Goal: Find specific page/section: Find specific page/section

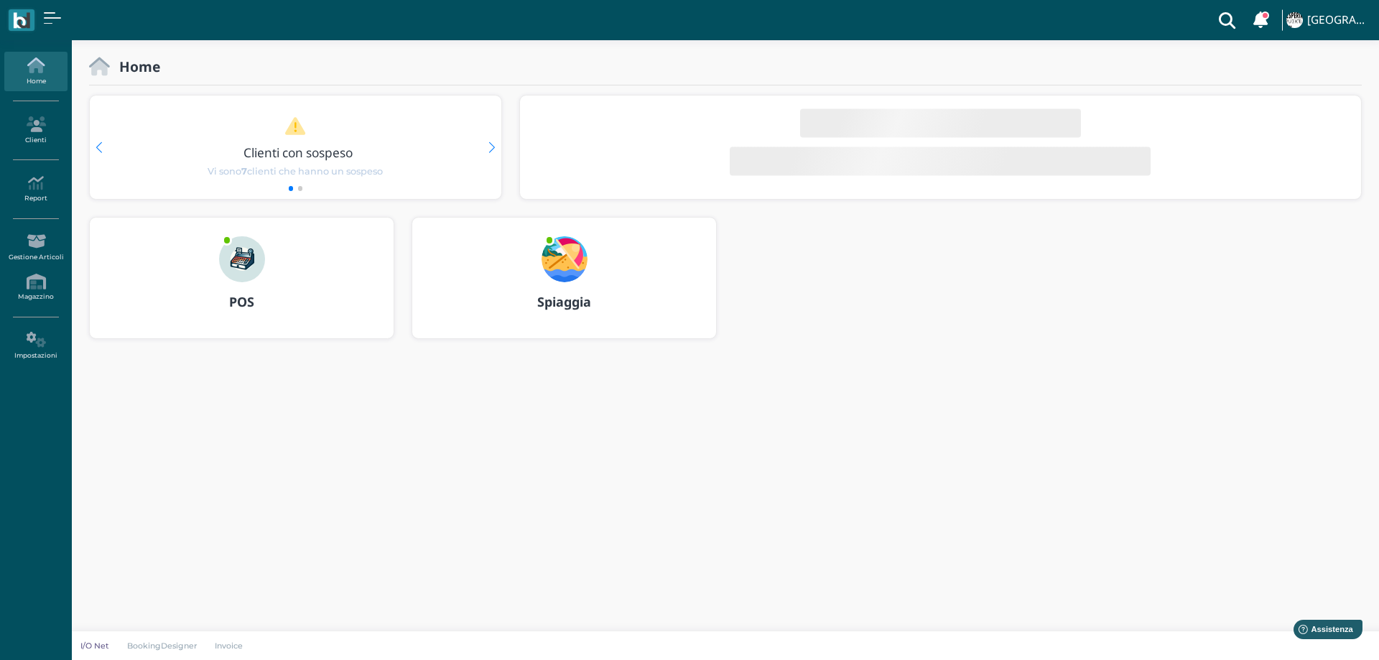
click at [579, 258] on img at bounding box center [564, 259] width 46 height 46
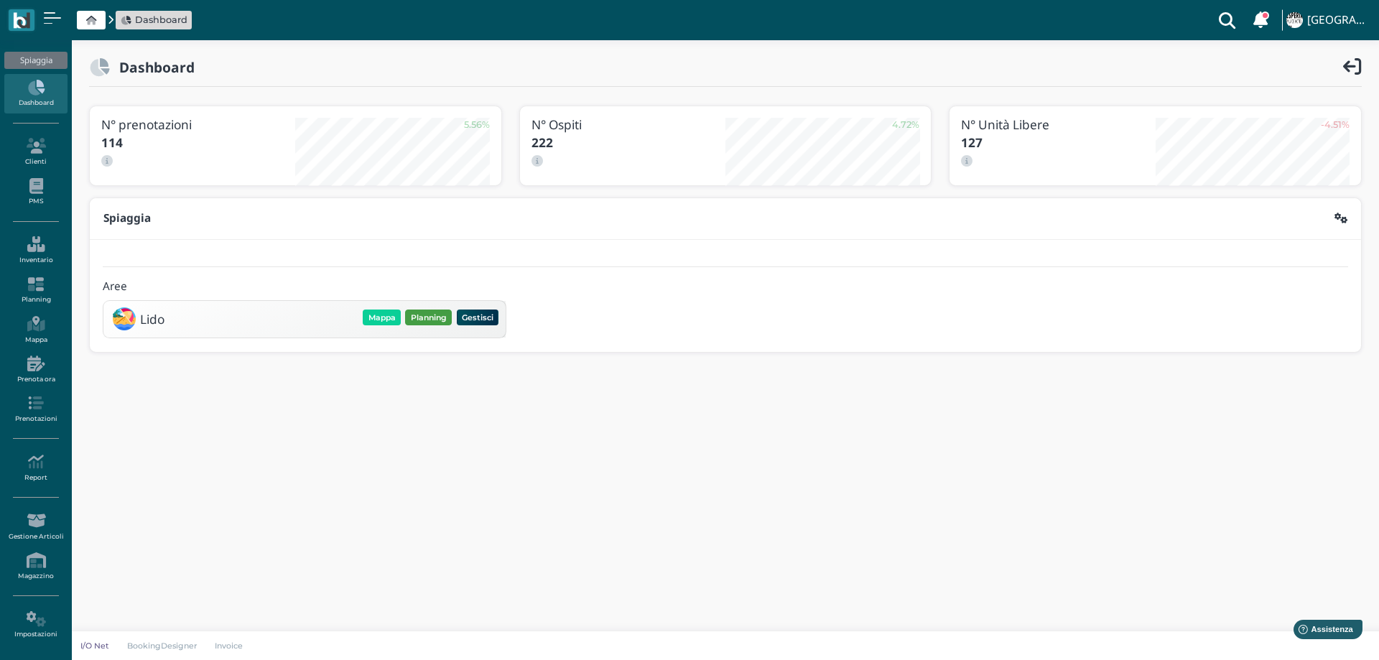
click at [445, 310] on button "Planning" at bounding box center [428, 318] width 47 height 16
